Goal: Task Accomplishment & Management: Manage account settings

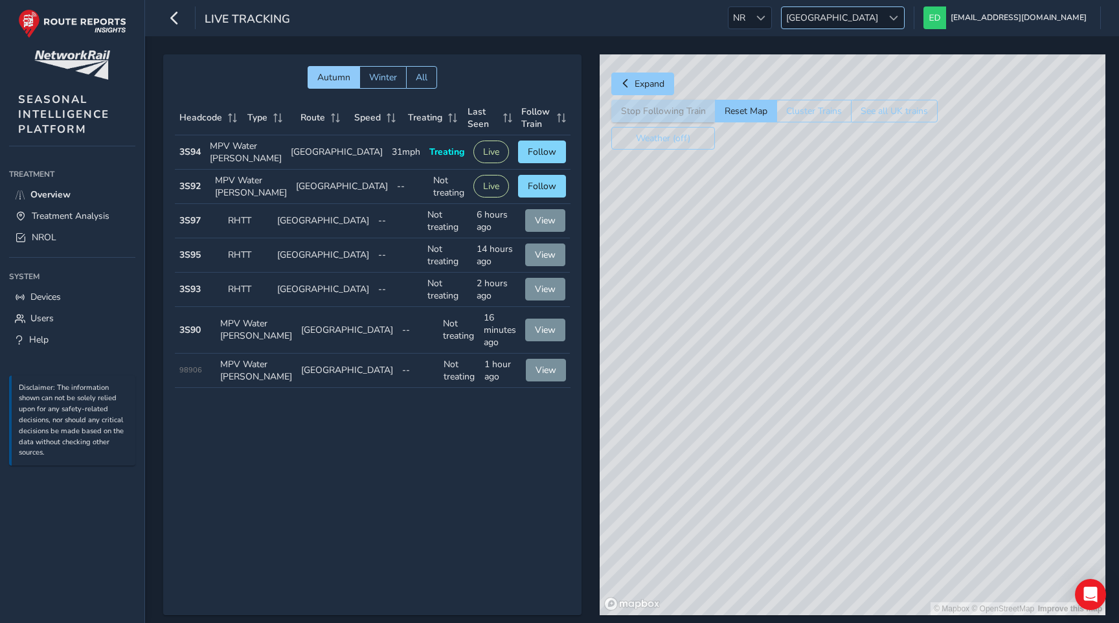
click at [883, 10] on span "[GEOGRAPHIC_DATA]" at bounding box center [832, 17] width 101 height 21
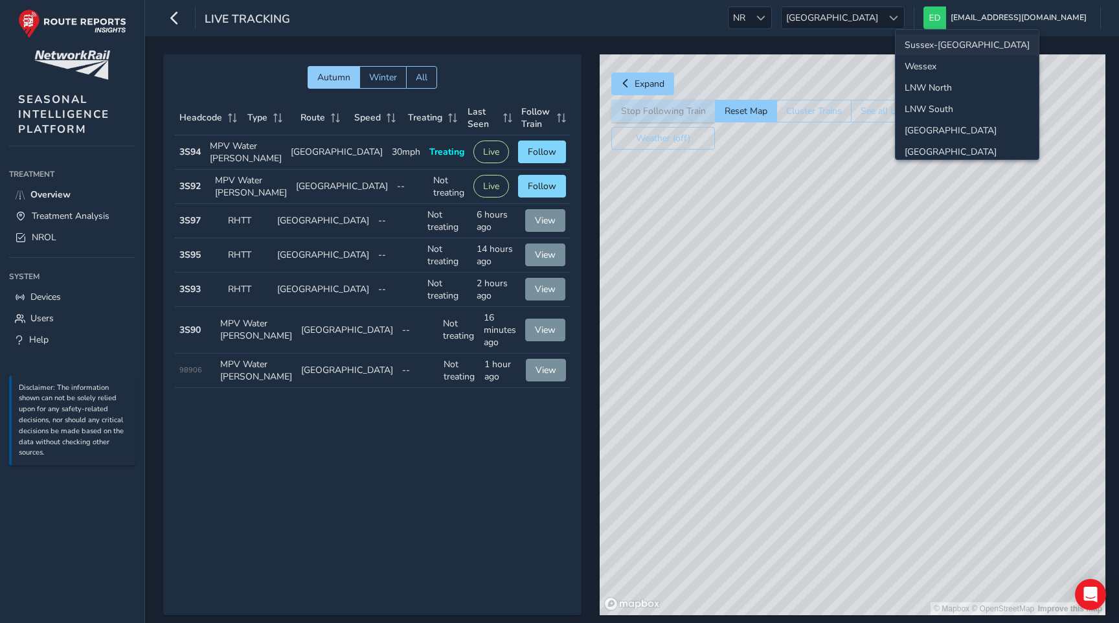
click at [939, 49] on li "Sussex-Kent" at bounding box center [967, 44] width 143 height 21
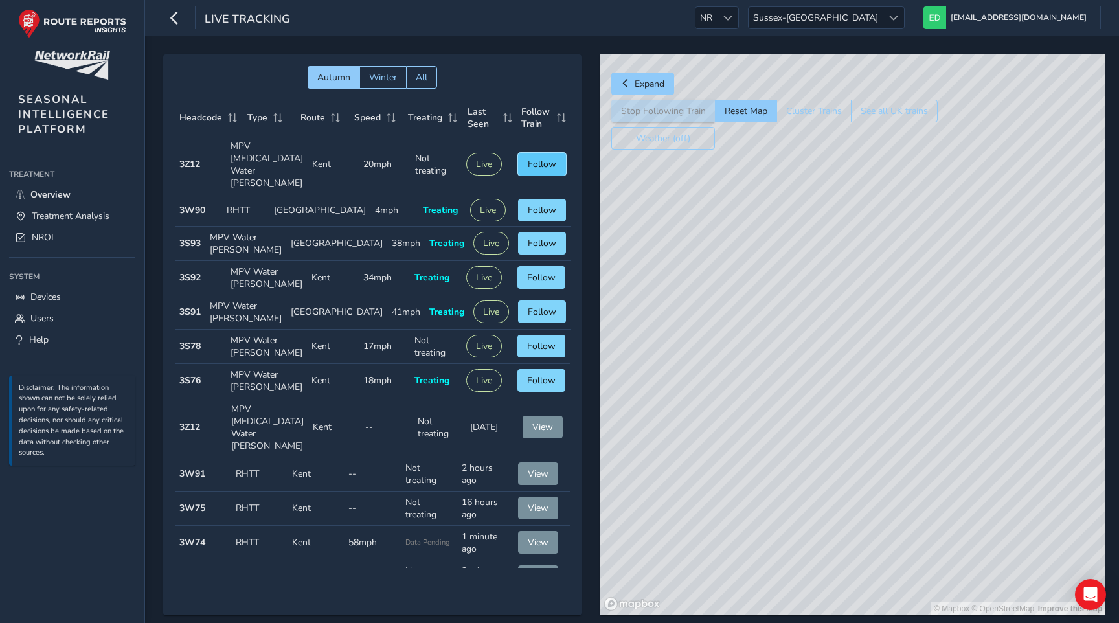
click at [538, 159] on span "Follow" at bounding box center [542, 164] width 29 height 12
click at [538, 159] on span "Following" at bounding box center [535, 164] width 41 height 12
click at [77, 233] on link "NROL" at bounding box center [72, 237] width 126 height 21
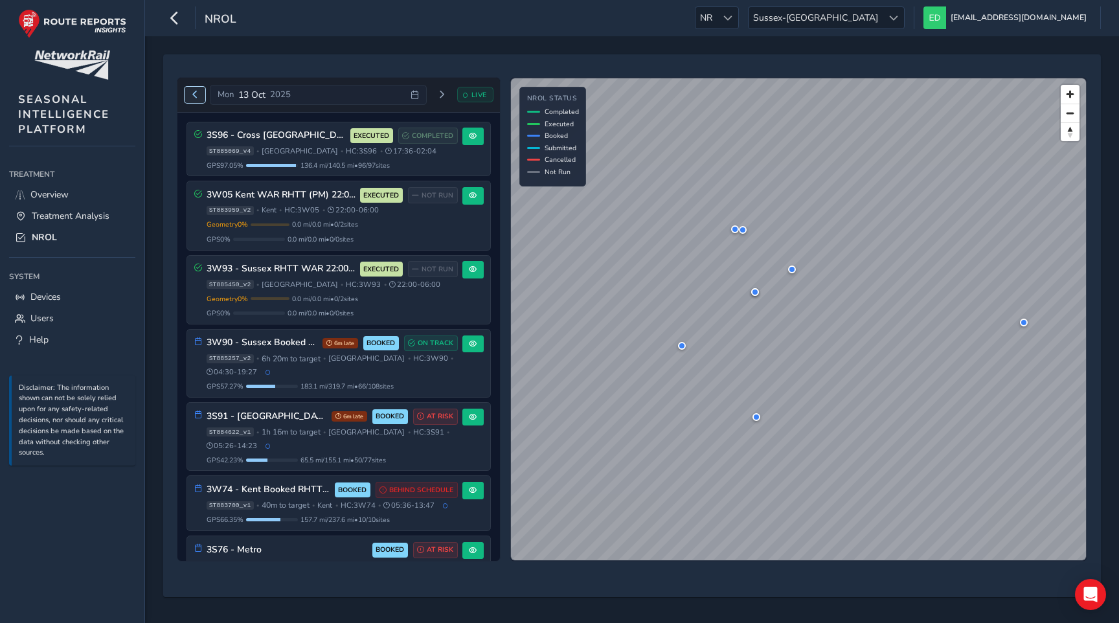
click at [195, 95] on span "Previous day" at bounding box center [195, 95] width 8 height 8
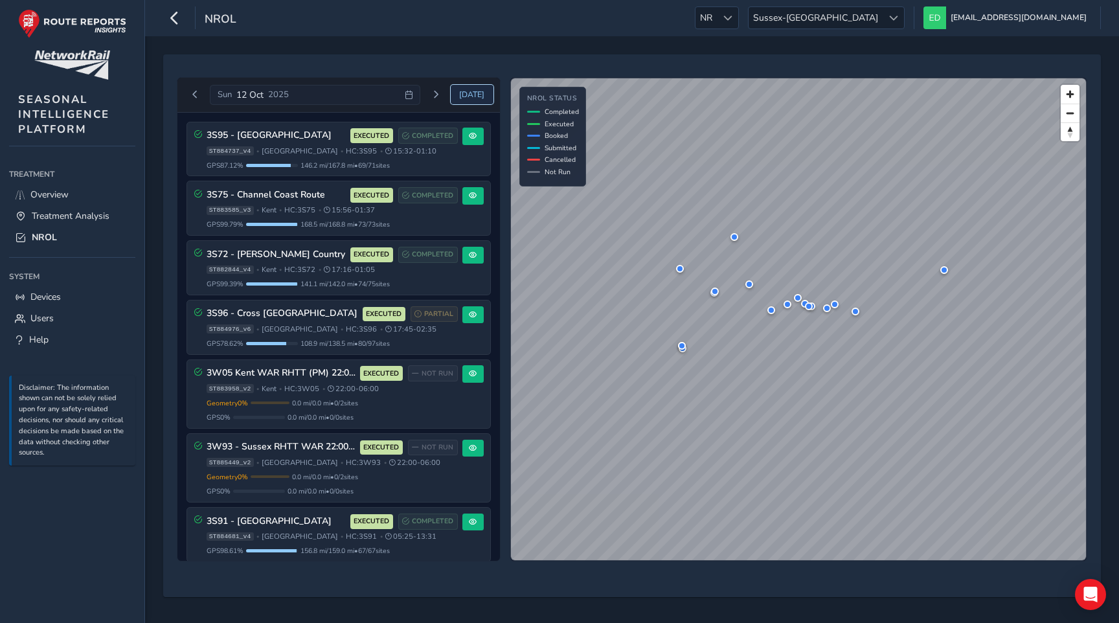
click at [466, 97] on span "Today" at bounding box center [471, 94] width 25 height 10
